Goal: Check status: Check status

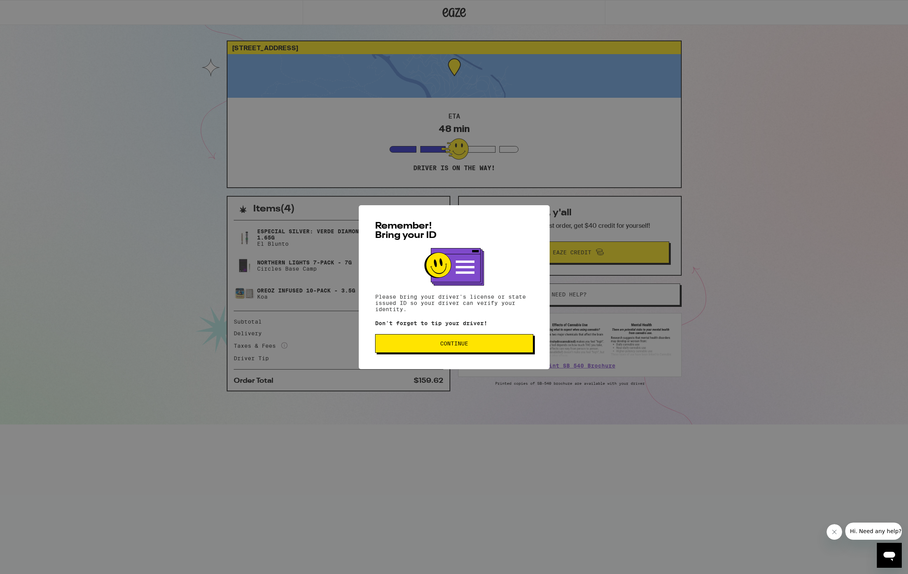
click at [444, 352] on button "Continue" at bounding box center [454, 343] width 158 height 19
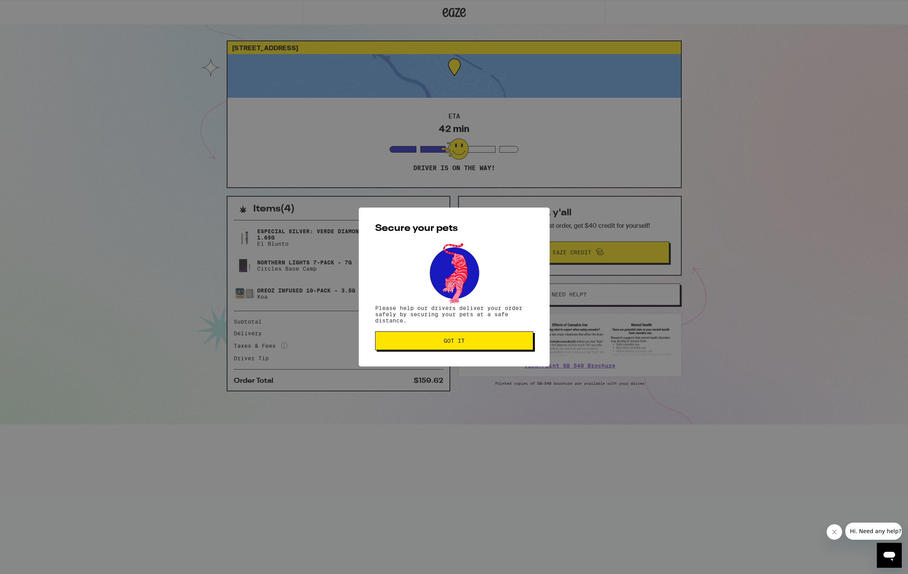
click at [441, 337] on button "Got it" at bounding box center [454, 340] width 158 height 19
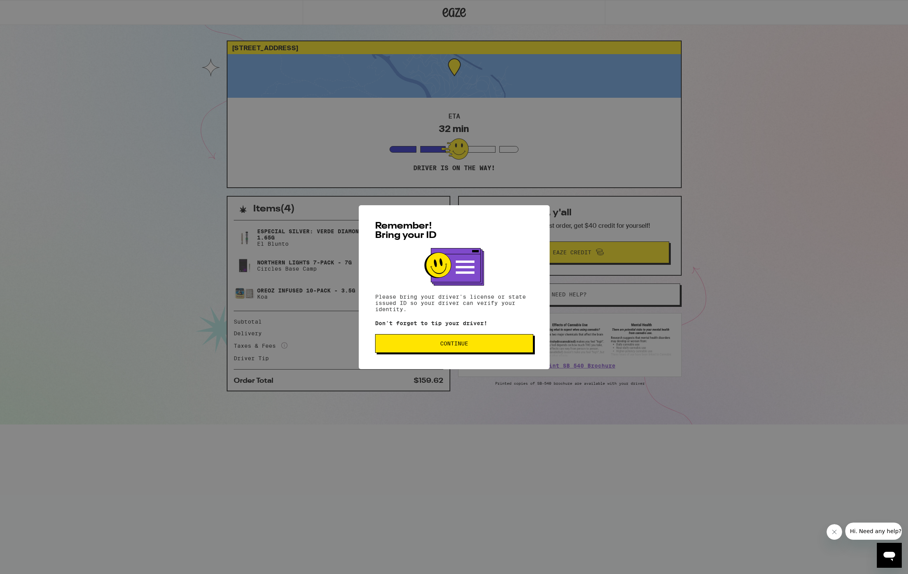
click at [449, 343] on span "Continue" at bounding box center [454, 343] width 28 height 5
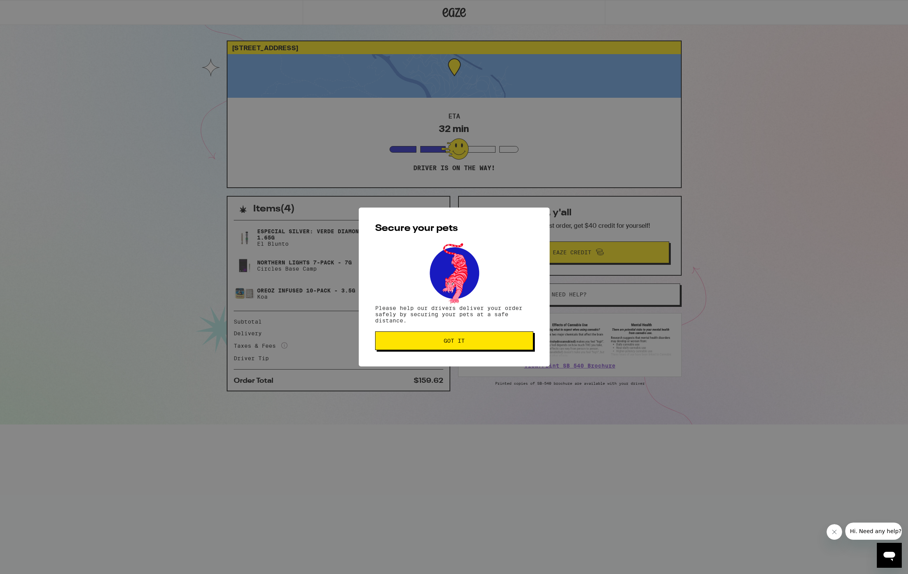
click at [449, 343] on span "Got it" at bounding box center [454, 340] width 21 height 5
